Goal: Browse casually: Explore the website without a specific task or goal

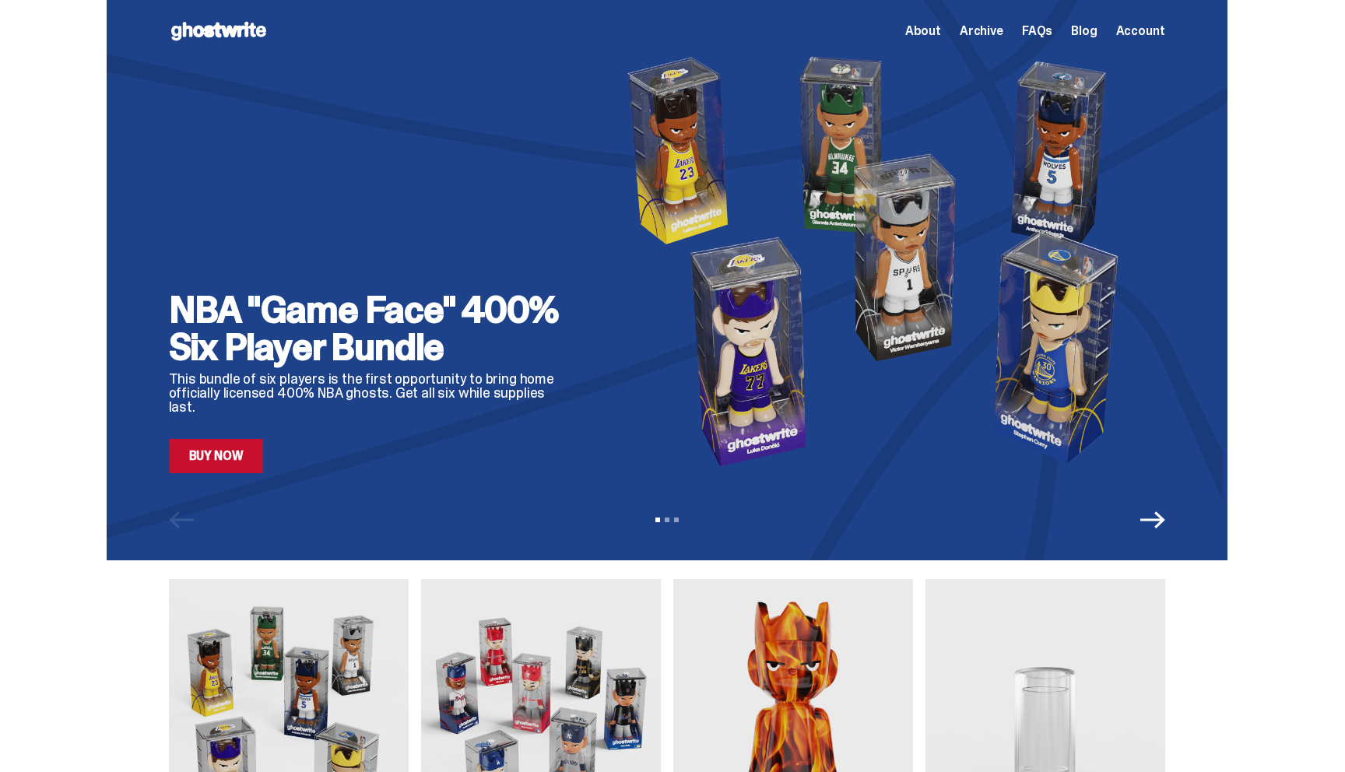
click at [921, 30] on span "About" at bounding box center [923, 31] width 36 height 12
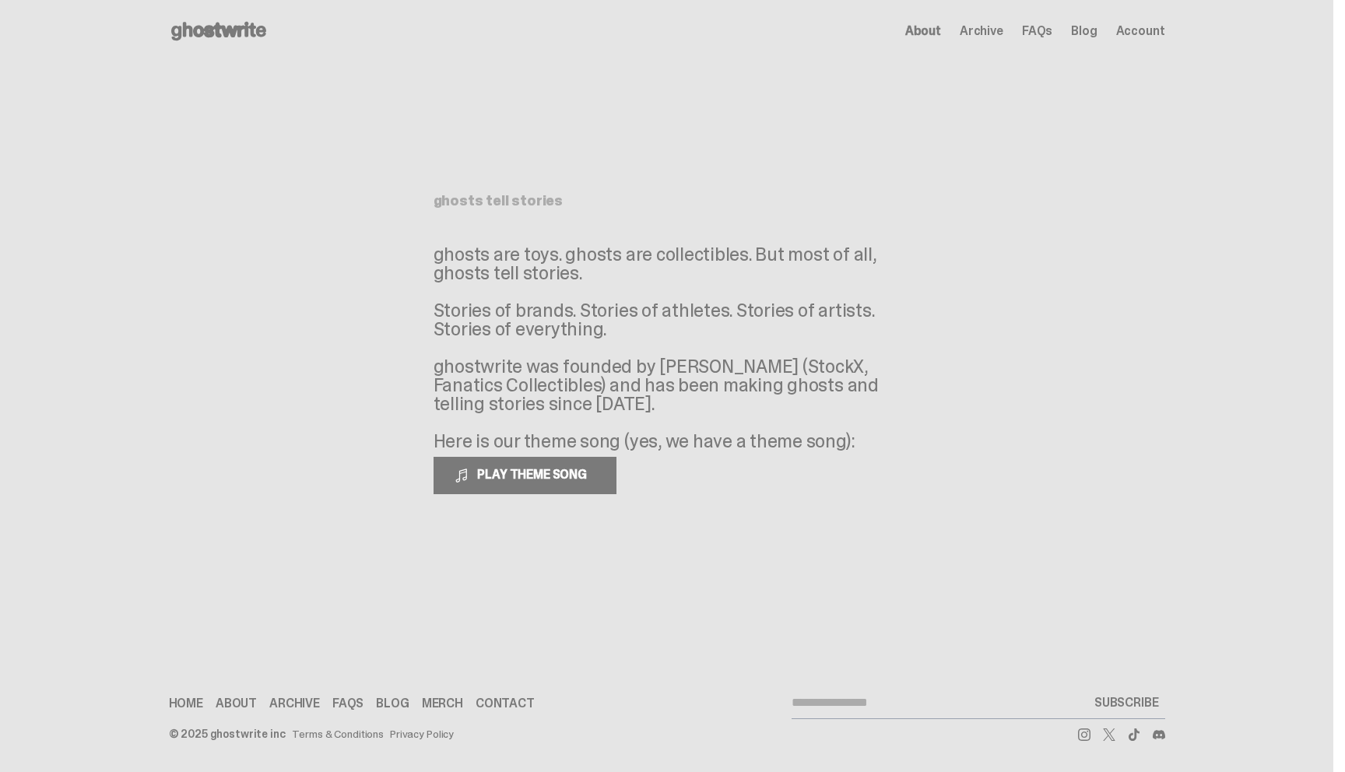
click at [980, 30] on span "Archive" at bounding box center [981, 31] width 44 height 12
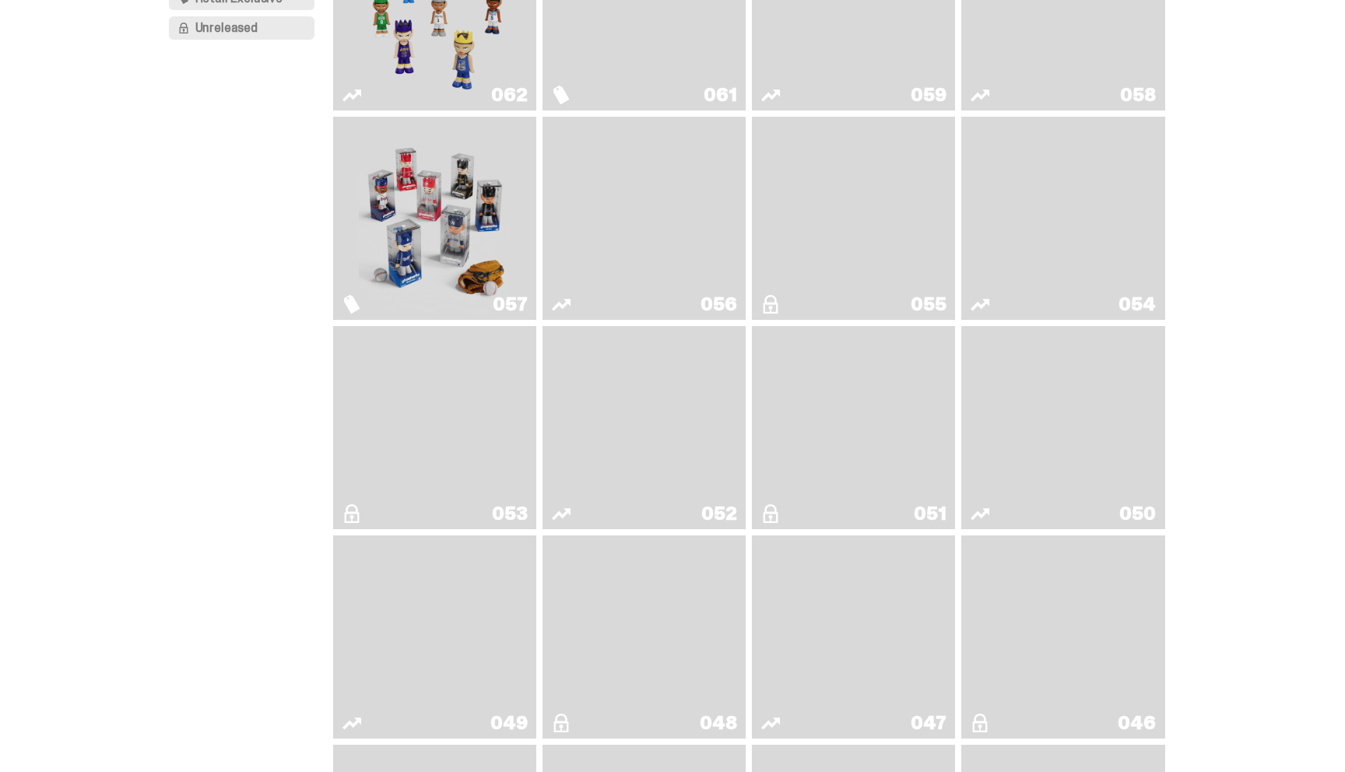
scroll to position [264, 0]
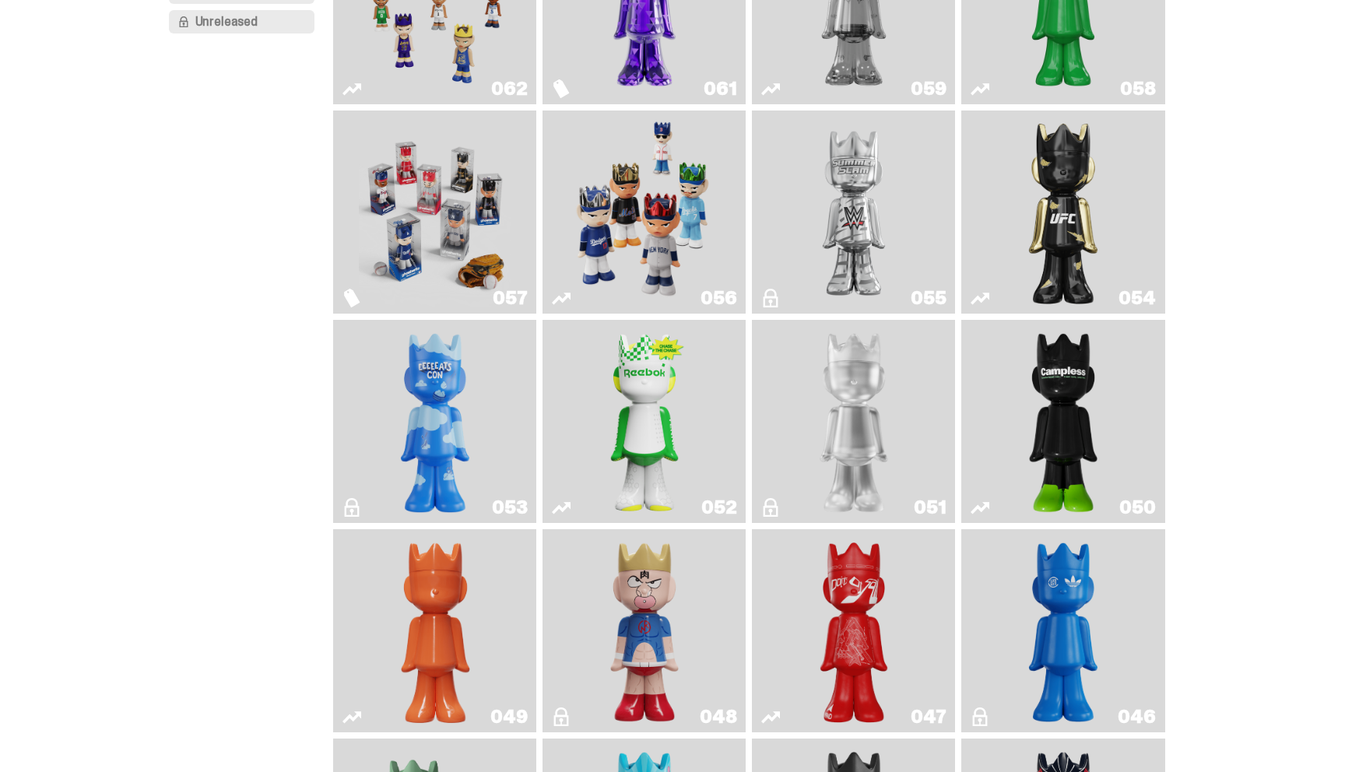
click at [864, 419] on img "LLLoyalty" at bounding box center [853, 421] width 82 height 191
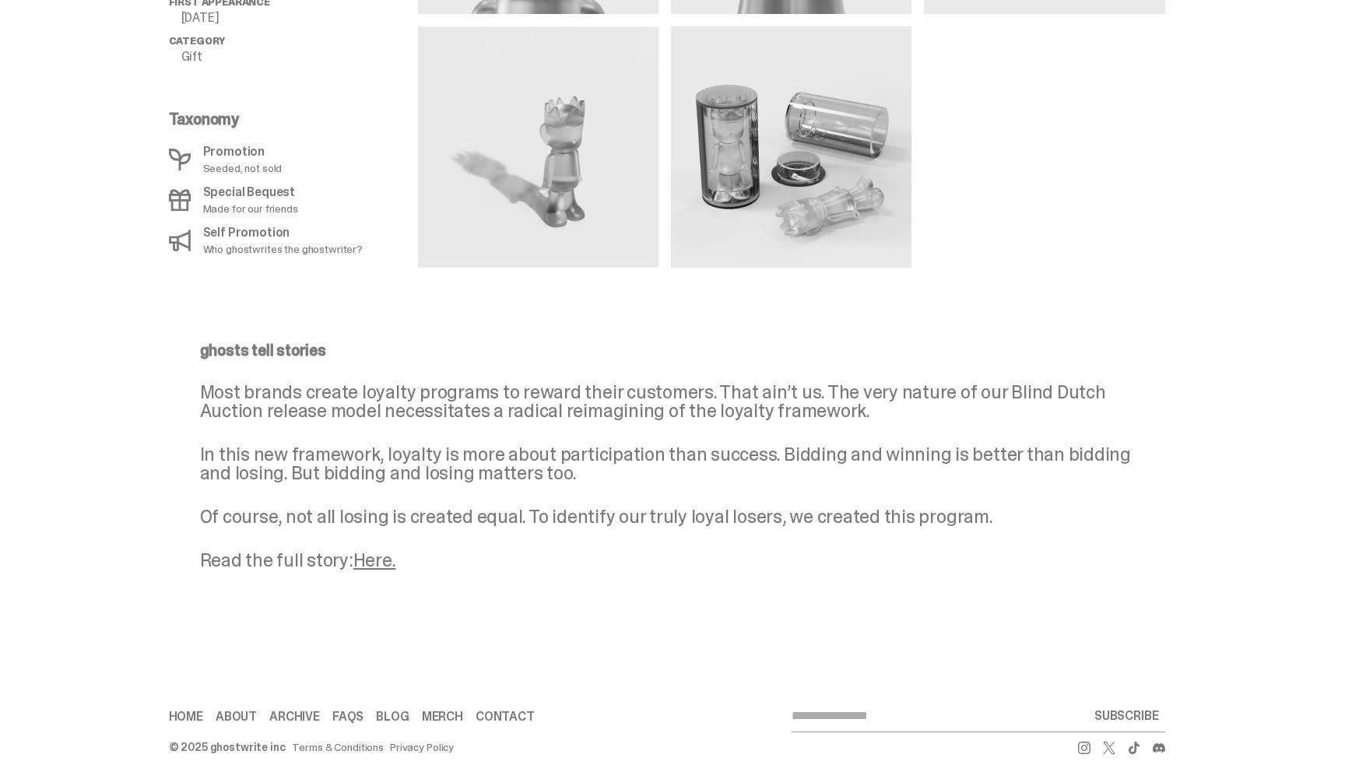
scroll to position [892, 0]
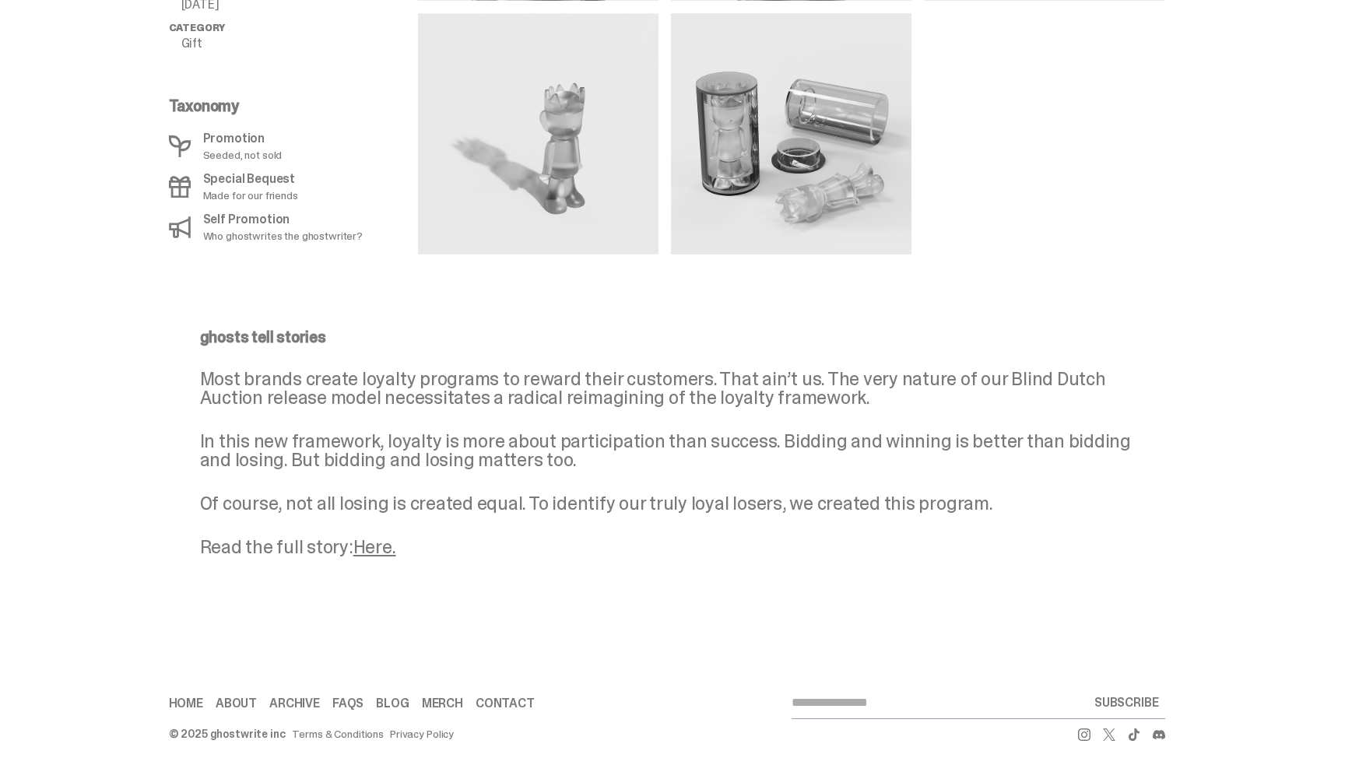
click at [375, 542] on link "Here." at bounding box center [374, 547] width 43 height 24
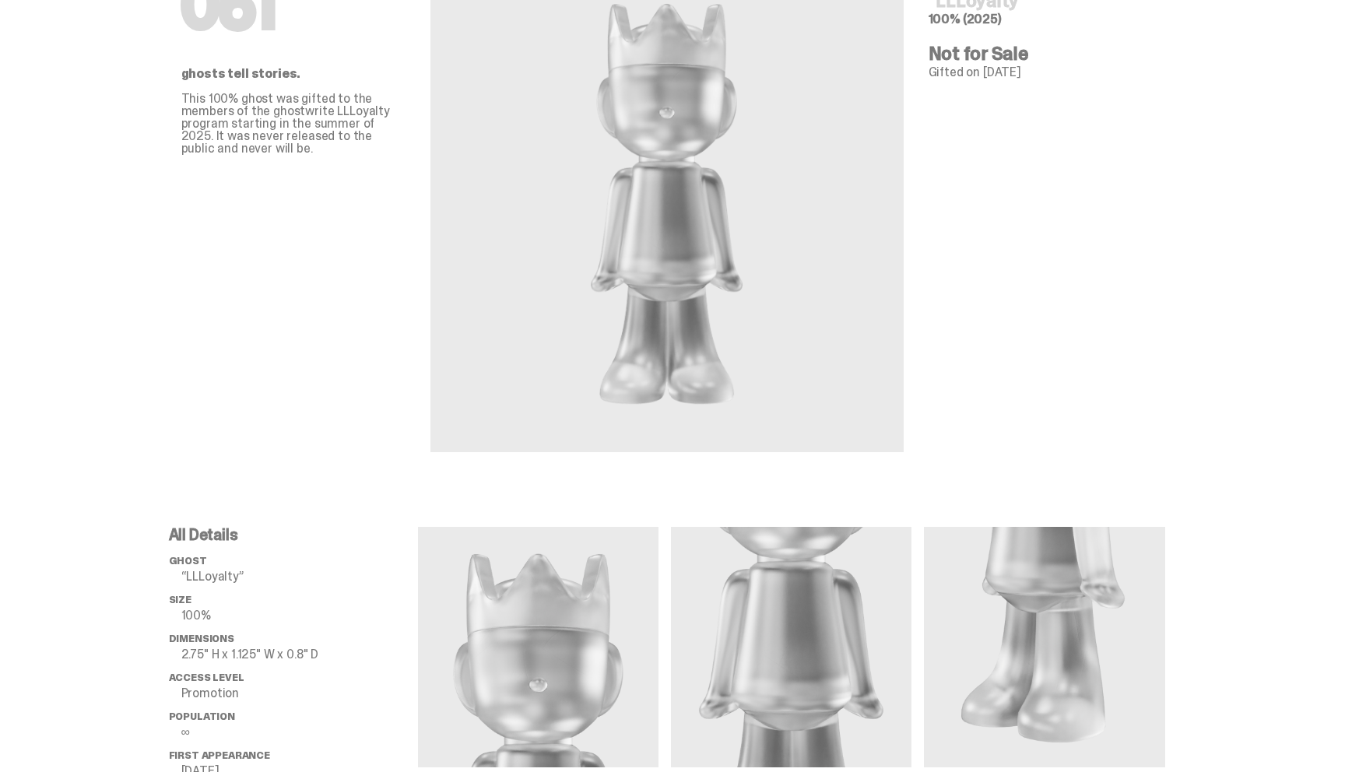
scroll to position [0, 0]
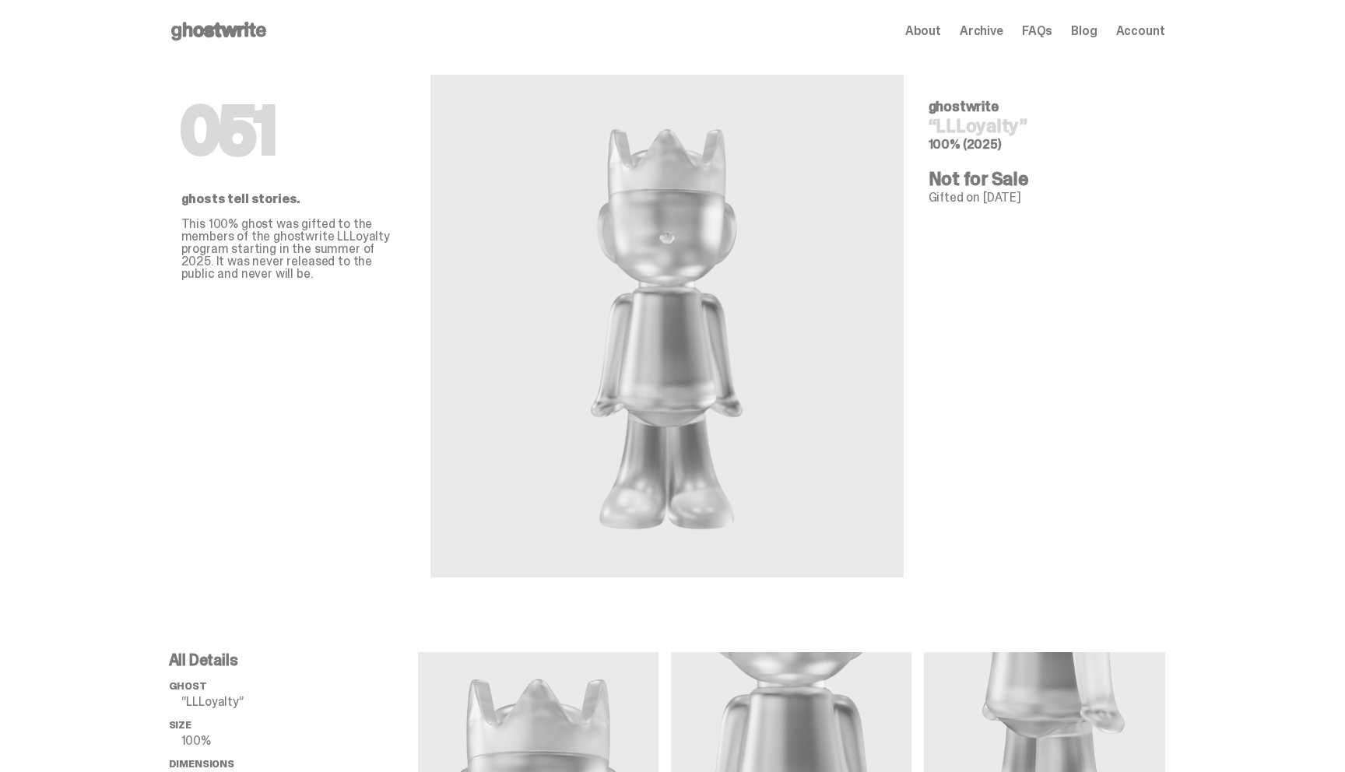
click at [931, 33] on span "About" at bounding box center [923, 31] width 36 height 12
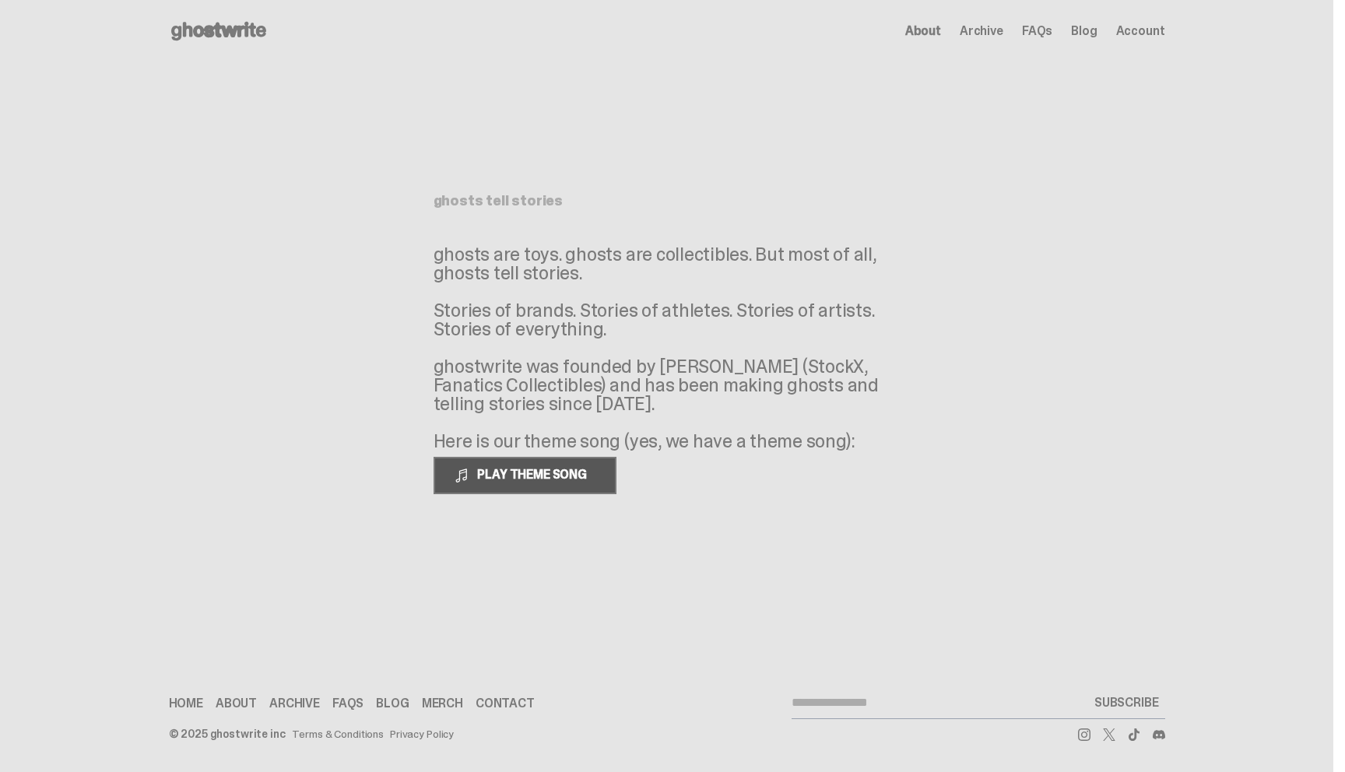
click at [503, 486] on button "PLAY THEME SONG" at bounding box center [524, 475] width 183 height 37
click at [224, 33] on use at bounding box center [218, 31] width 95 height 19
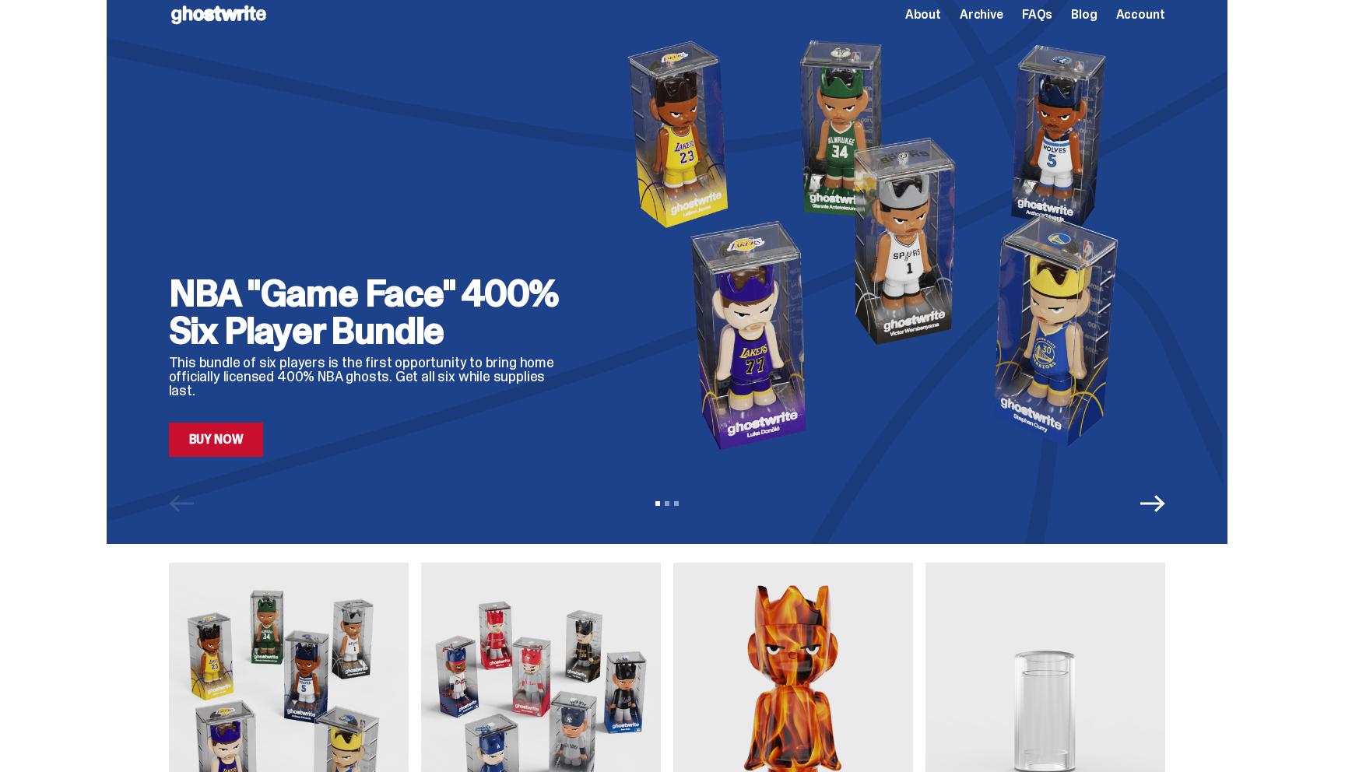
scroll to position [18, 0]
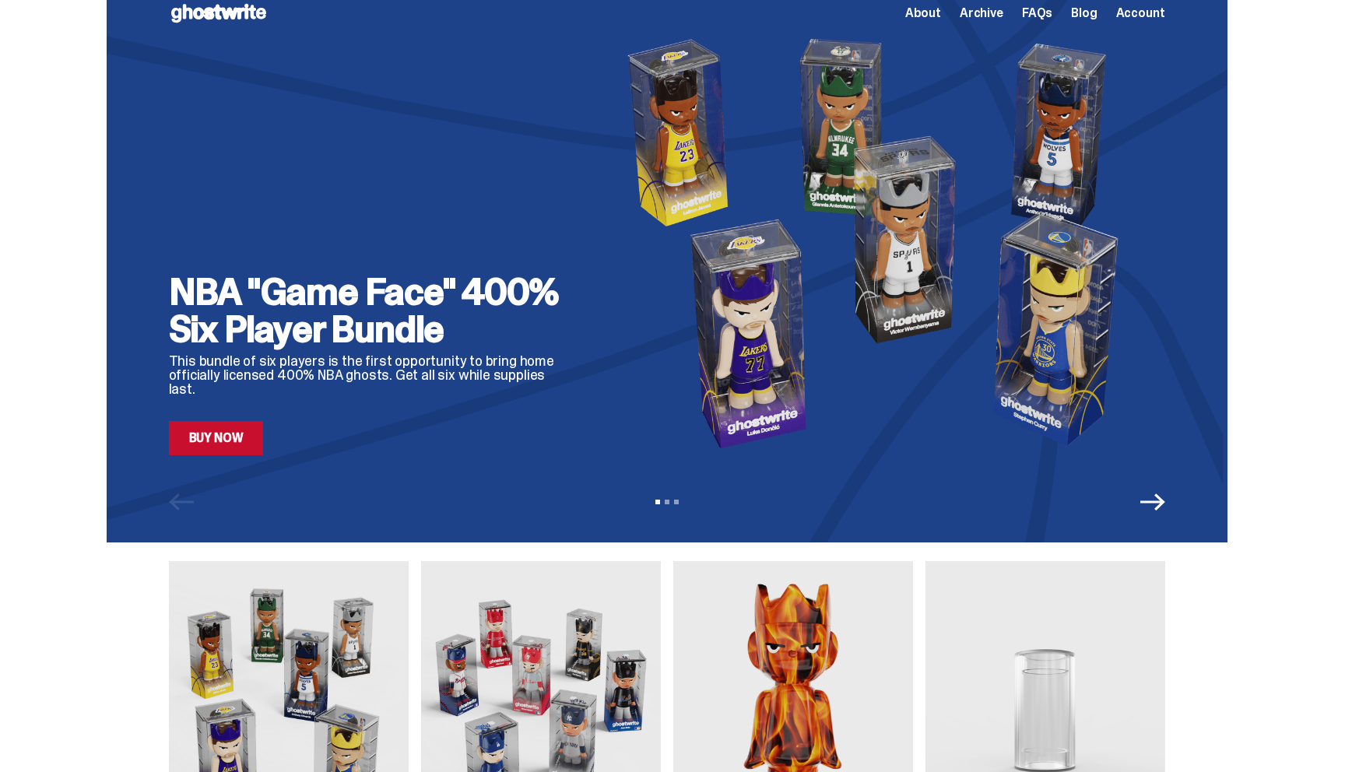
click at [243, 440] on link "Buy Now" at bounding box center [216, 438] width 95 height 34
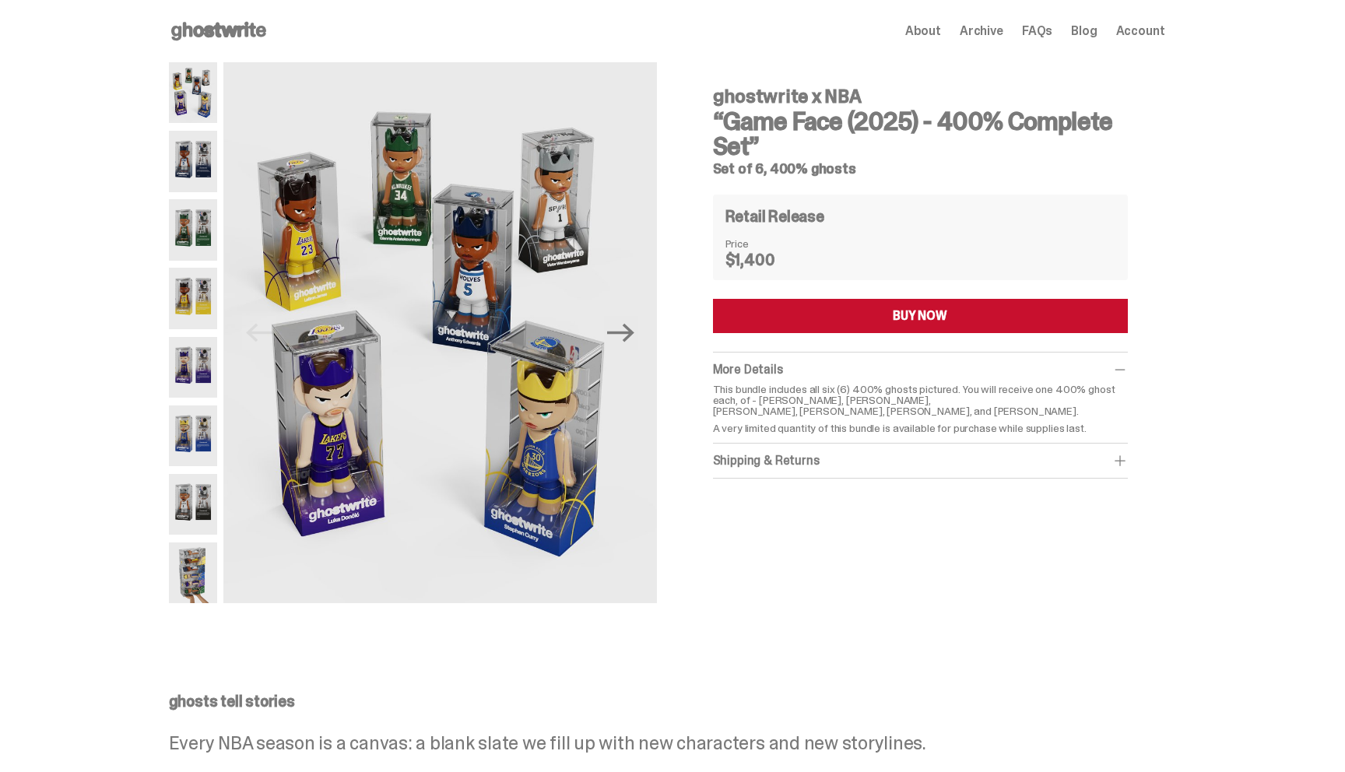
click at [195, 161] on img at bounding box center [193, 161] width 49 height 61
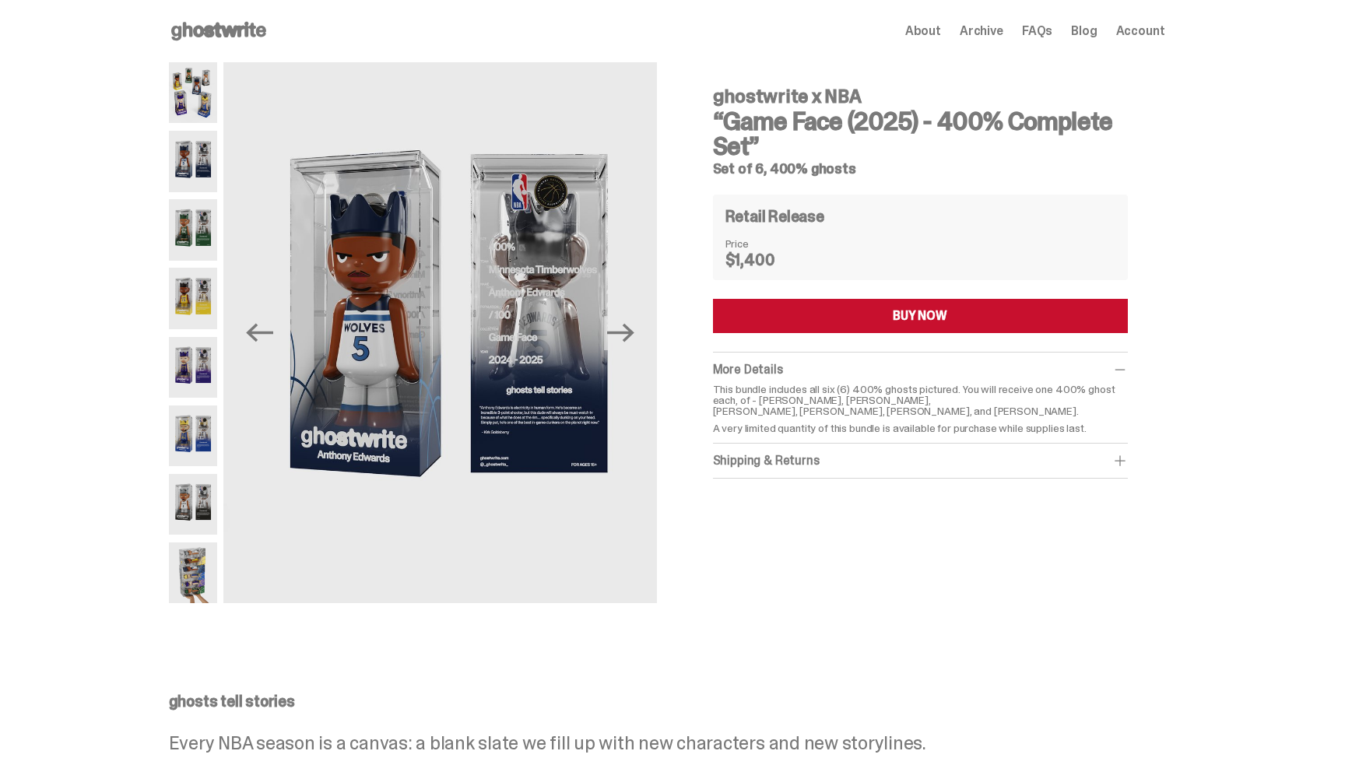
click at [191, 228] on img at bounding box center [193, 229] width 49 height 61
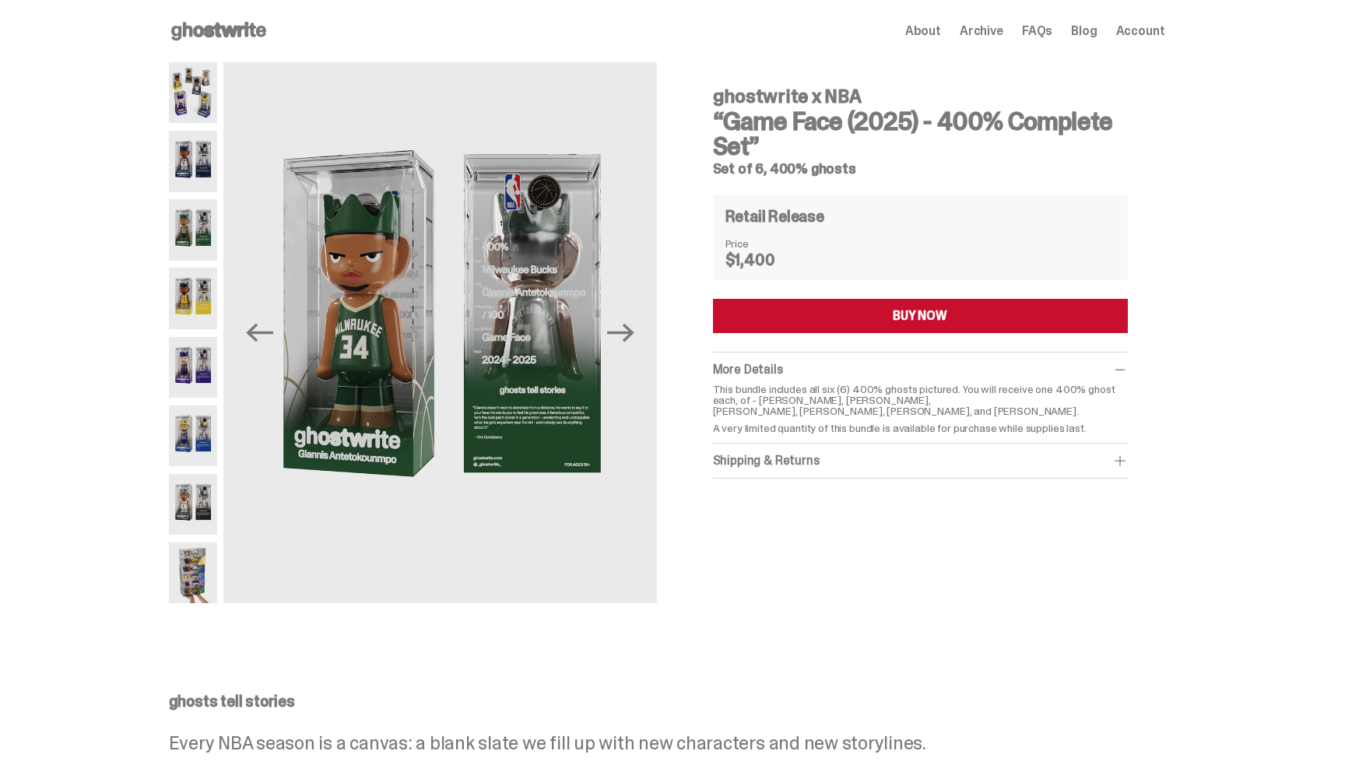
click at [191, 267] on div at bounding box center [193, 332] width 49 height 541
click at [191, 314] on img at bounding box center [193, 298] width 49 height 61
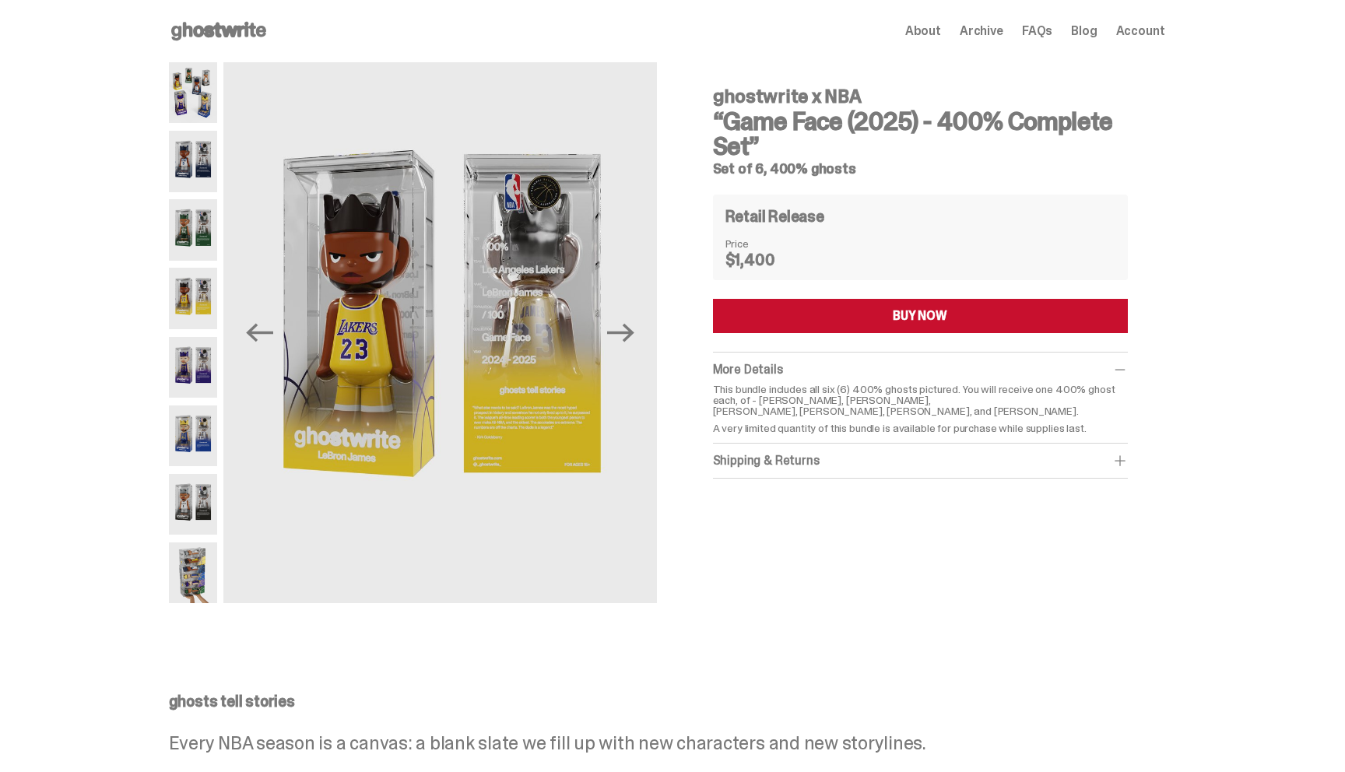
click at [191, 379] on img at bounding box center [193, 367] width 49 height 61
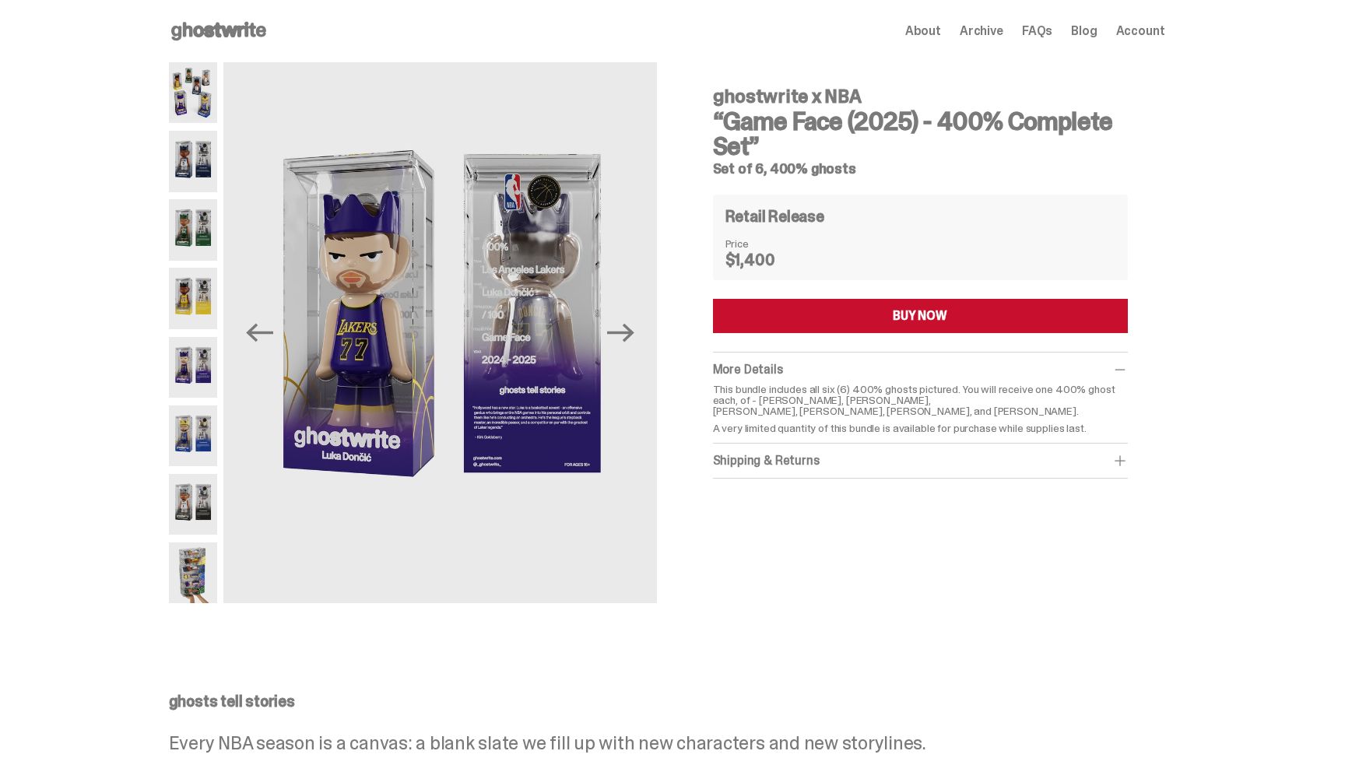
click at [193, 426] on img at bounding box center [193, 435] width 49 height 61
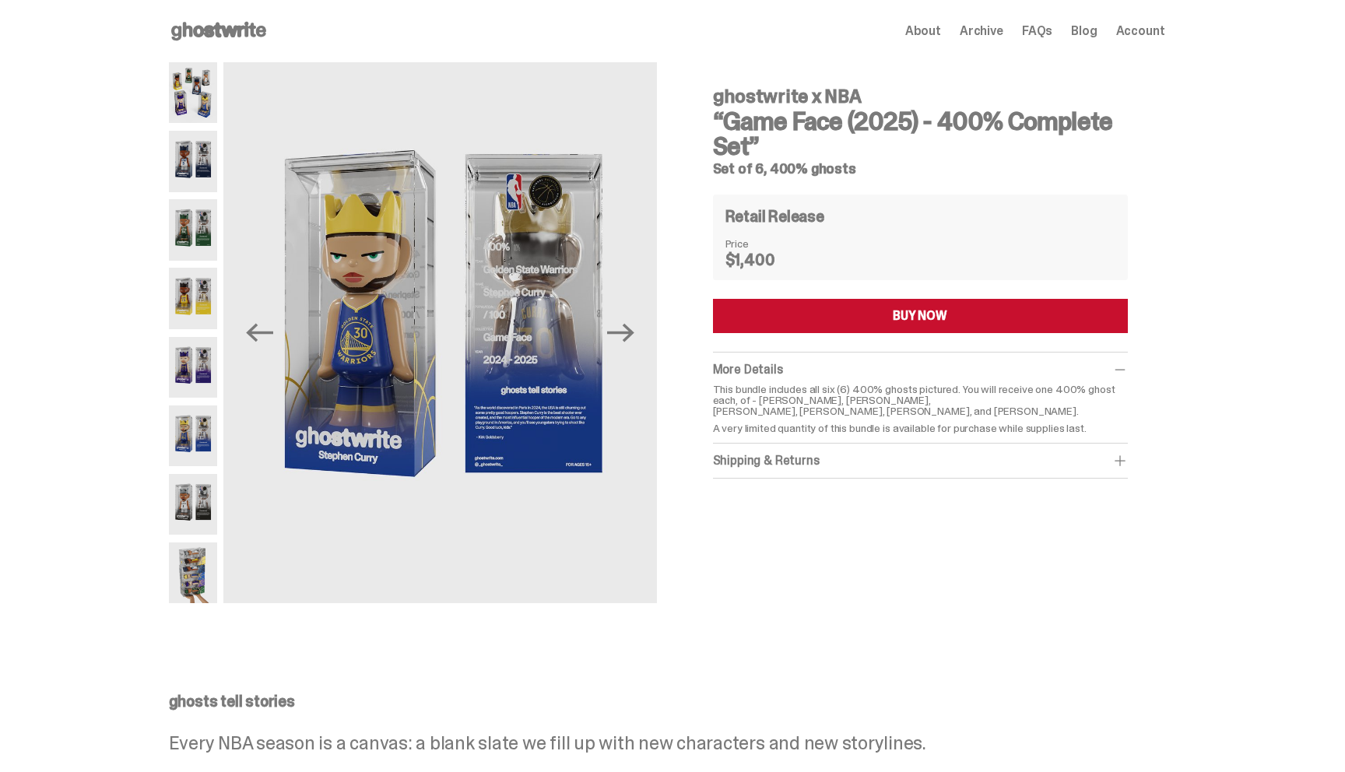
click at [196, 456] on img at bounding box center [193, 435] width 49 height 61
click at [202, 573] on img at bounding box center [193, 572] width 49 height 61
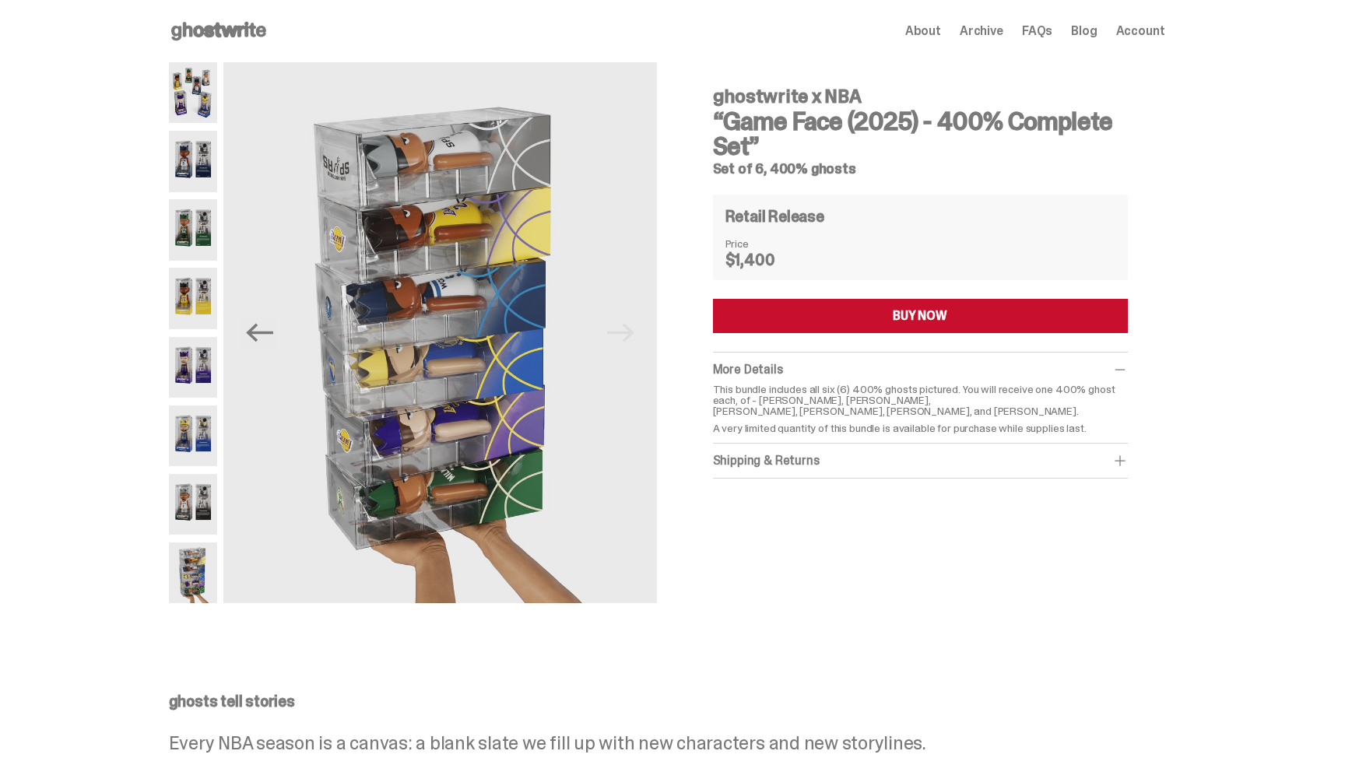
click at [198, 27] on icon at bounding box center [219, 31] width 100 height 25
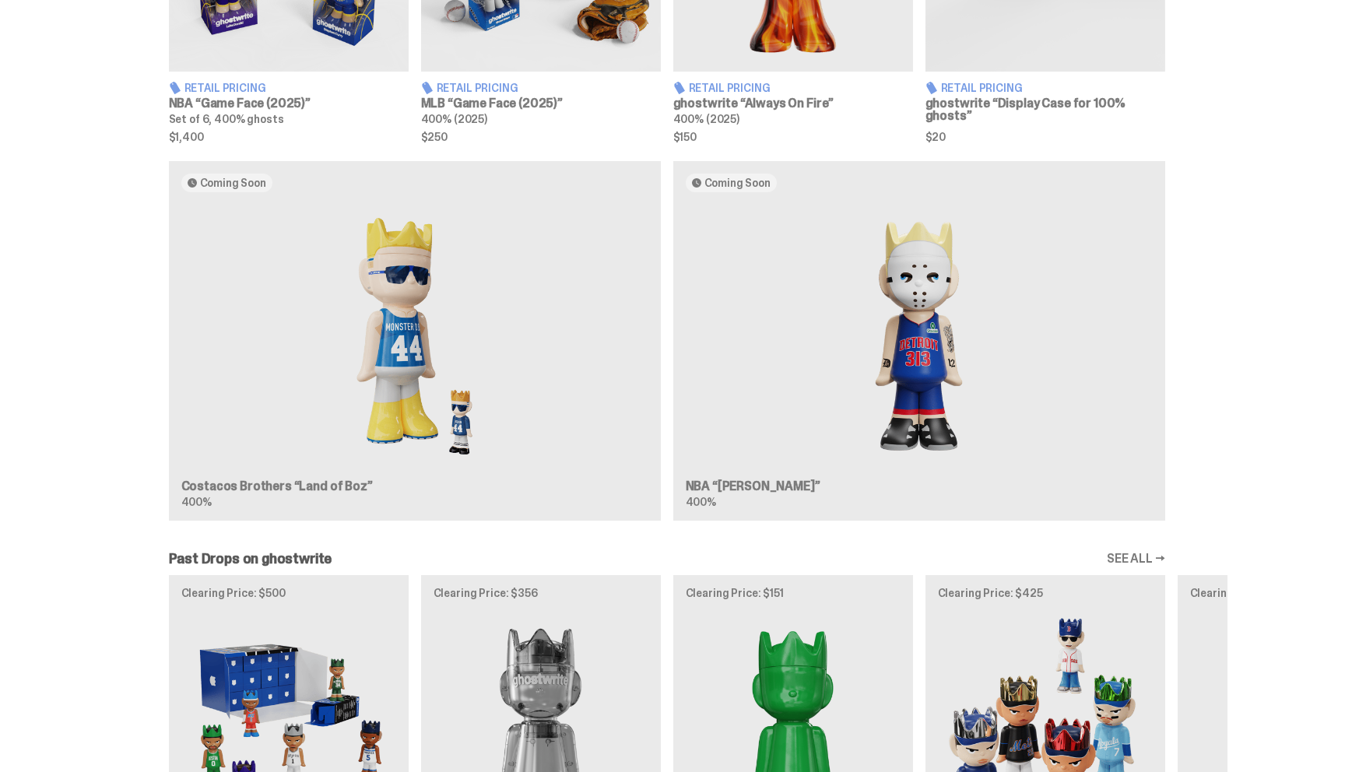
scroll to position [798, 0]
